Goal: Task Accomplishment & Management: Use online tool/utility

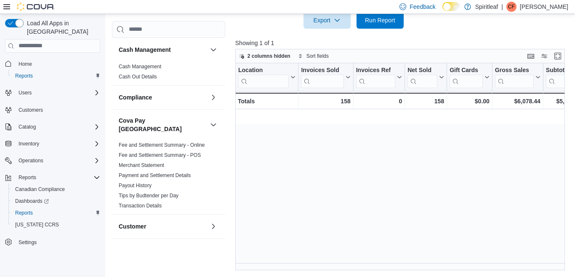
scroll to position [0, 861]
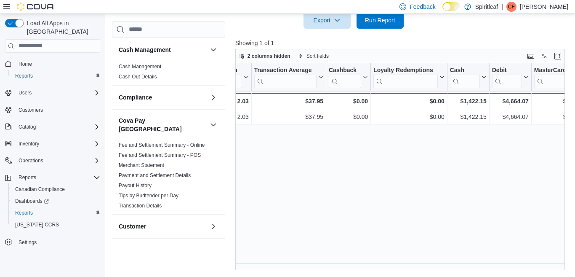
click at [546, 211] on div "Location Click to view column header actions Invoices Sold Click to view column…" at bounding box center [400, 166] width 330 height 207
click at [518, 215] on div "Location Click to view column header actions Invoices Sold Click to view column…" at bounding box center [400, 166] width 330 height 207
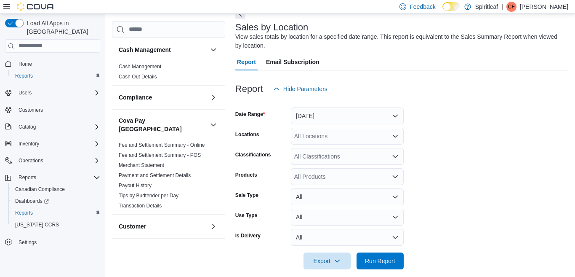
scroll to position [55, 0]
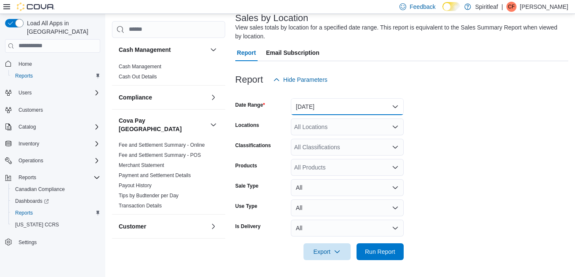
click at [395, 105] on button "[DATE]" at bounding box center [347, 106] width 113 height 17
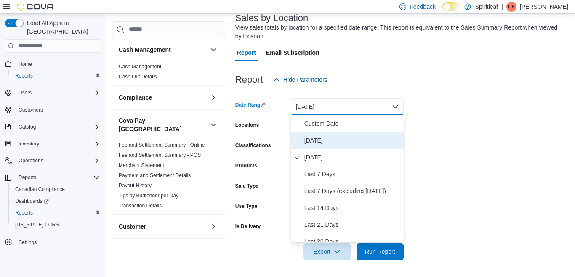
click at [311, 141] on span "[DATE]" at bounding box center [353, 140] width 96 height 10
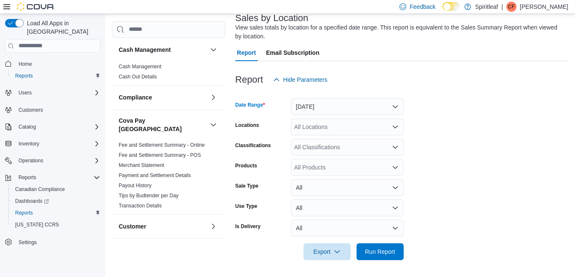
click at [317, 126] on div "All Locations" at bounding box center [347, 126] width 113 height 17
type input "***"
click at [340, 141] on span "300 - Moose Jaw" at bounding box center [344, 141] width 45 height 8
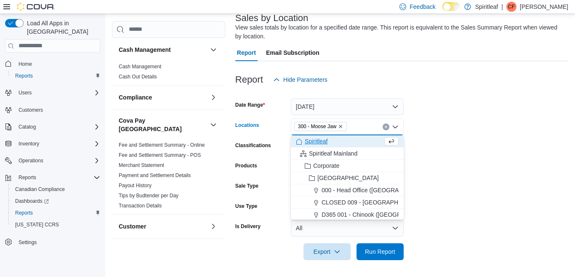
click at [463, 152] on form "Date Range [DATE] Locations 300 - Moose Jaw Combo box. Selected. 300 - Moose Ja…" at bounding box center [401, 174] width 333 height 172
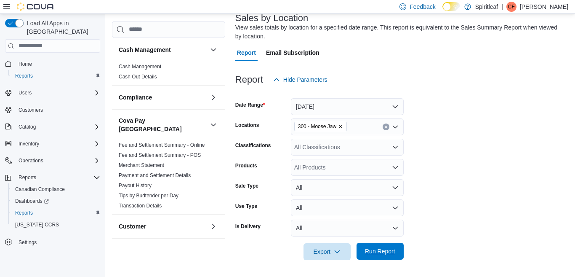
click at [375, 251] on span "Run Report" at bounding box center [380, 251] width 30 height 8
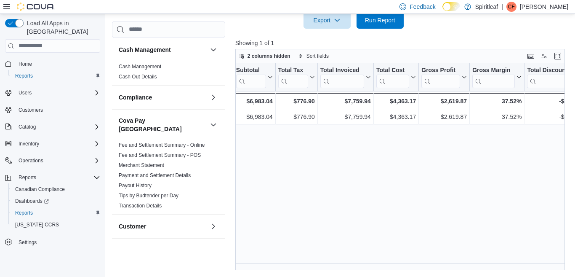
scroll to position [0, 310]
